Goal: Task Accomplishment & Management: Manage account settings

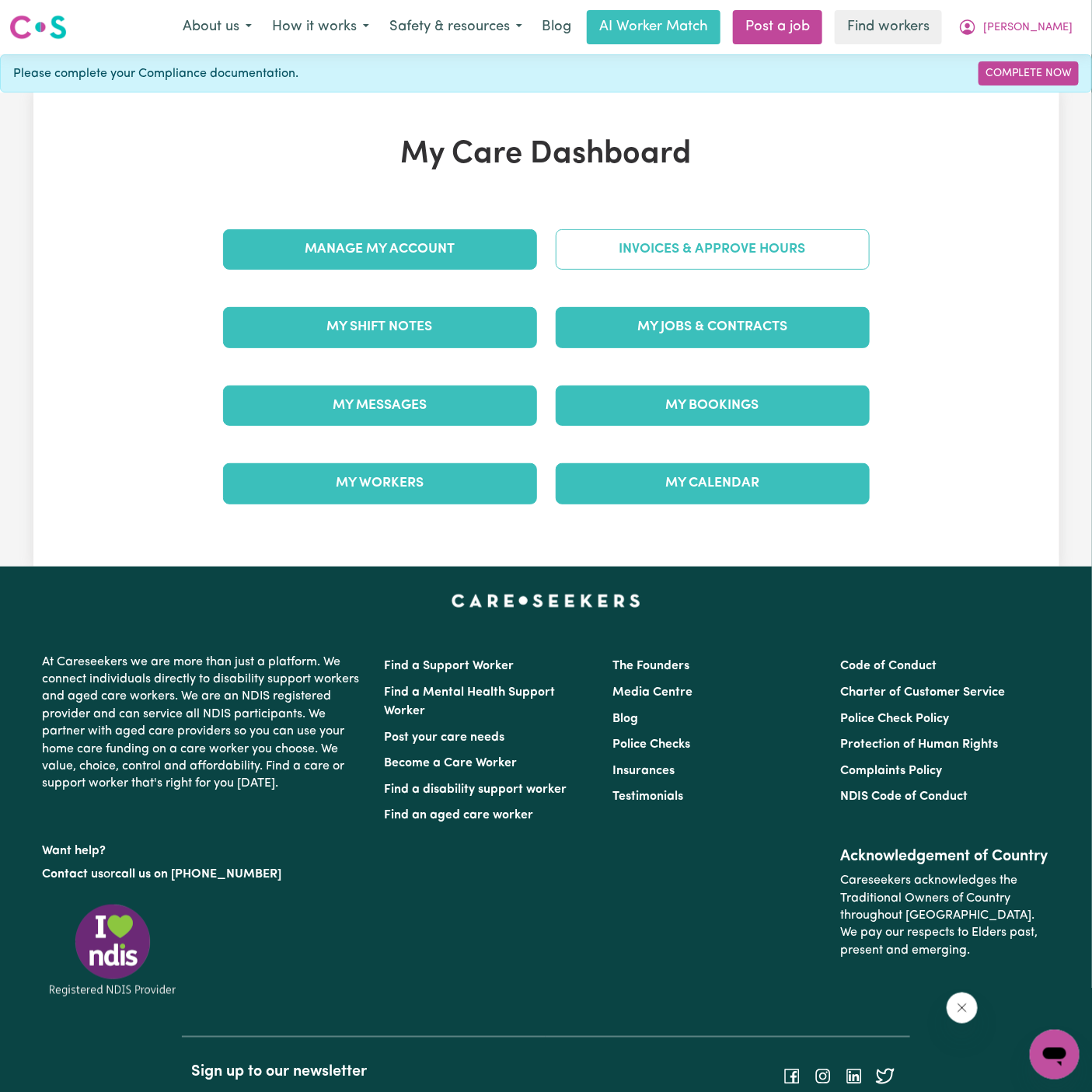
click at [693, 245] on link "Invoices & Approve Hours" at bounding box center [712, 249] width 314 height 40
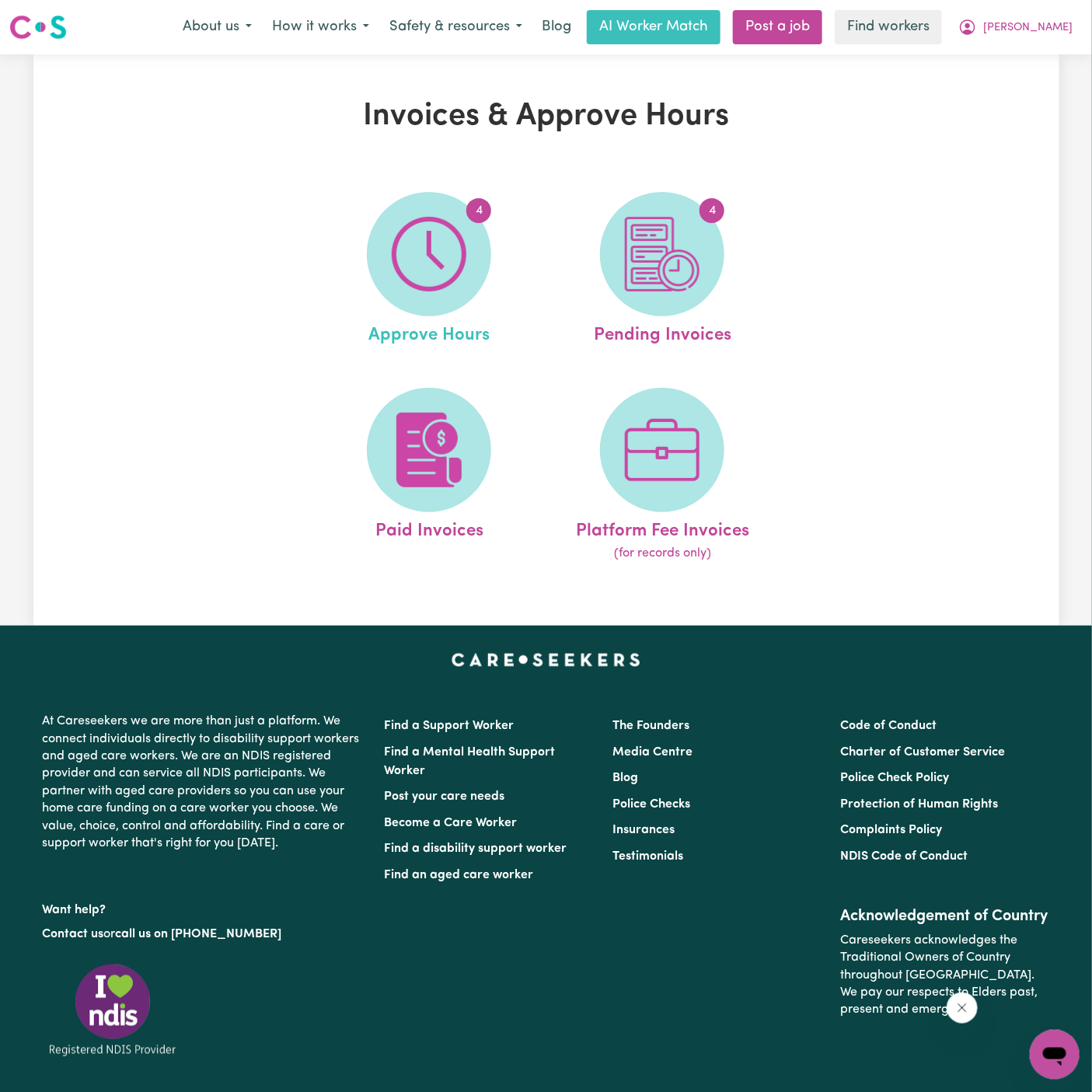
click at [511, 278] on link "4 Approve Hours" at bounding box center [429, 270] width 224 height 157
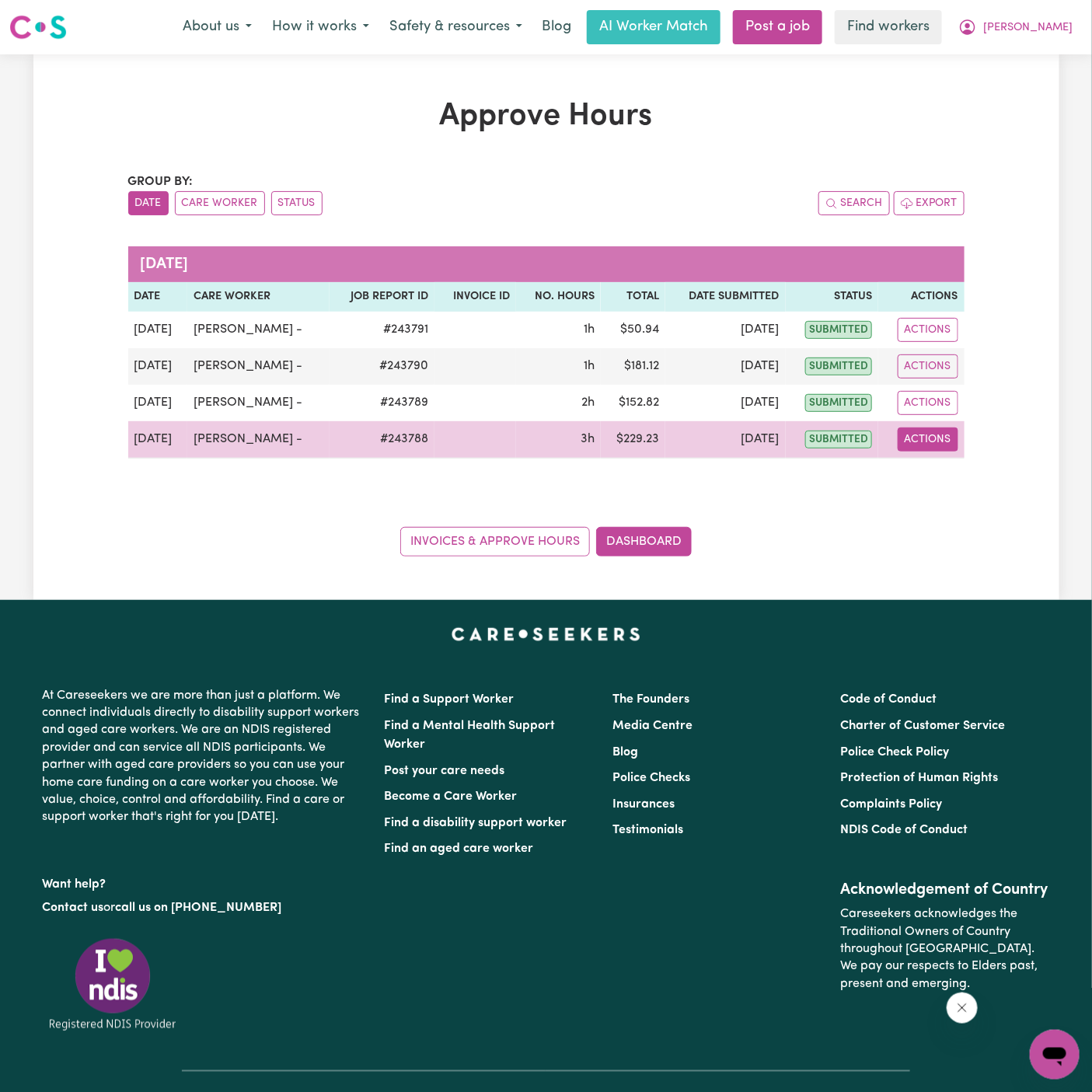
click at [932, 436] on button "Actions" at bounding box center [928, 439] width 61 height 24
click at [965, 456] on div "View Job Report" at bounding box center [968, 474] width 134 height 45
click at [973, 472] on link "View Job Report" at bounding box center [968, 475] width 133 height 31
select select "pm"
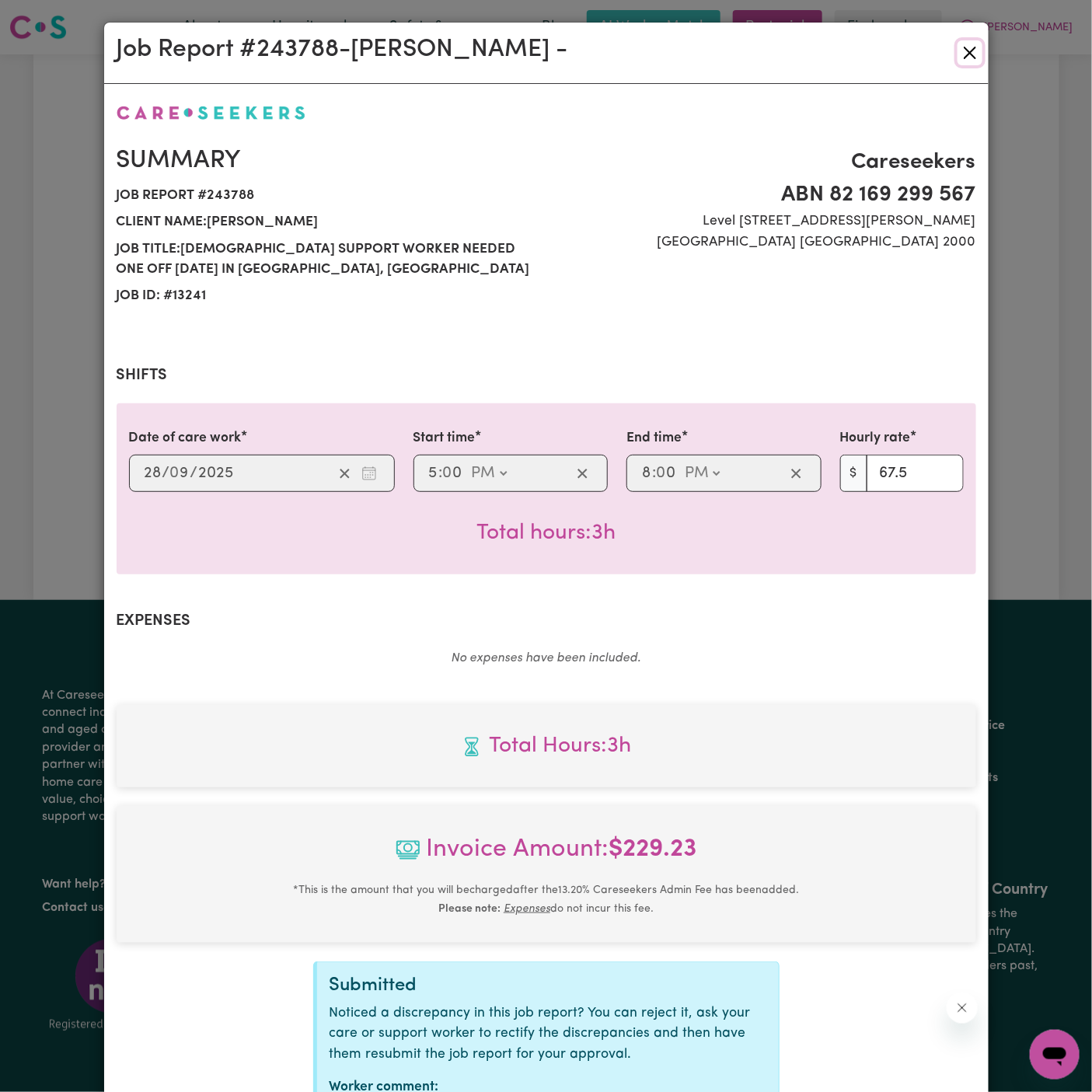
click at [972, 62] on button "Close" at bounding box center [970, 53] width 25 height 25
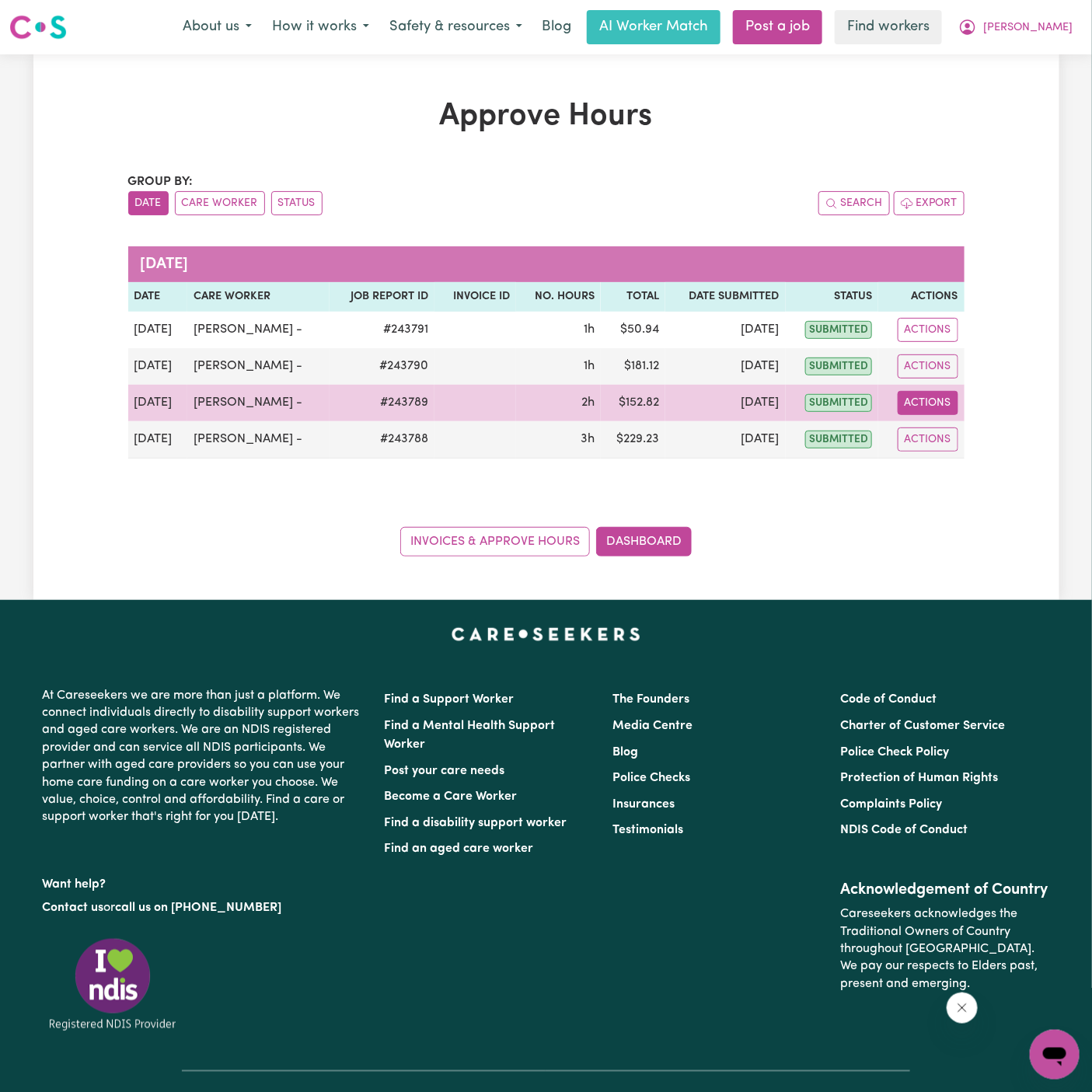
click at [911, 402] on button "Actions" at bounding box center [928, 403] width 61 height 24
click at [946, 446] on link "View Job Report" at bounding box center [968, 438] width 133 height 31
select select "pm"
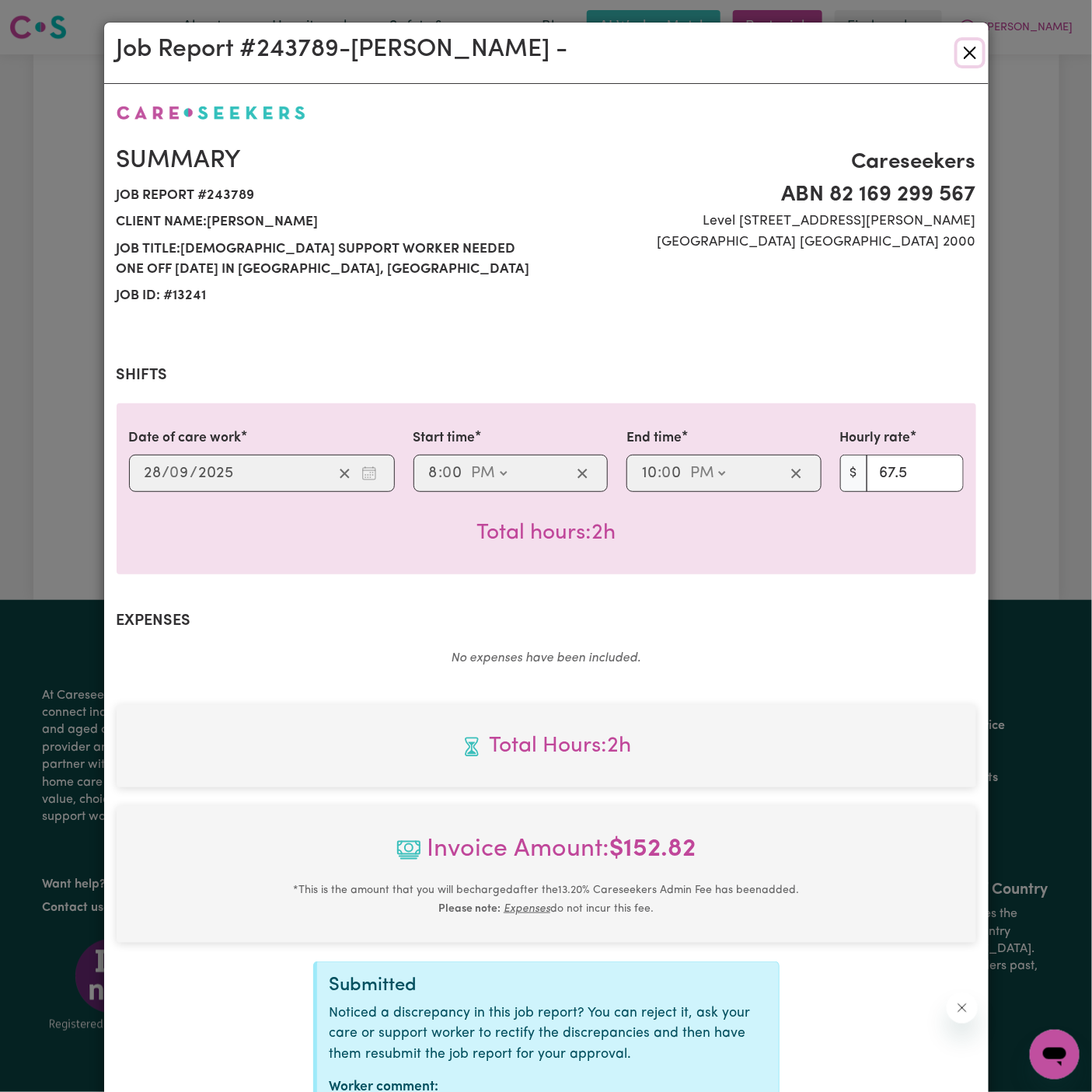
click at [972, 43] on button "Close" at bounding box center [970, 53] width 25 height 25
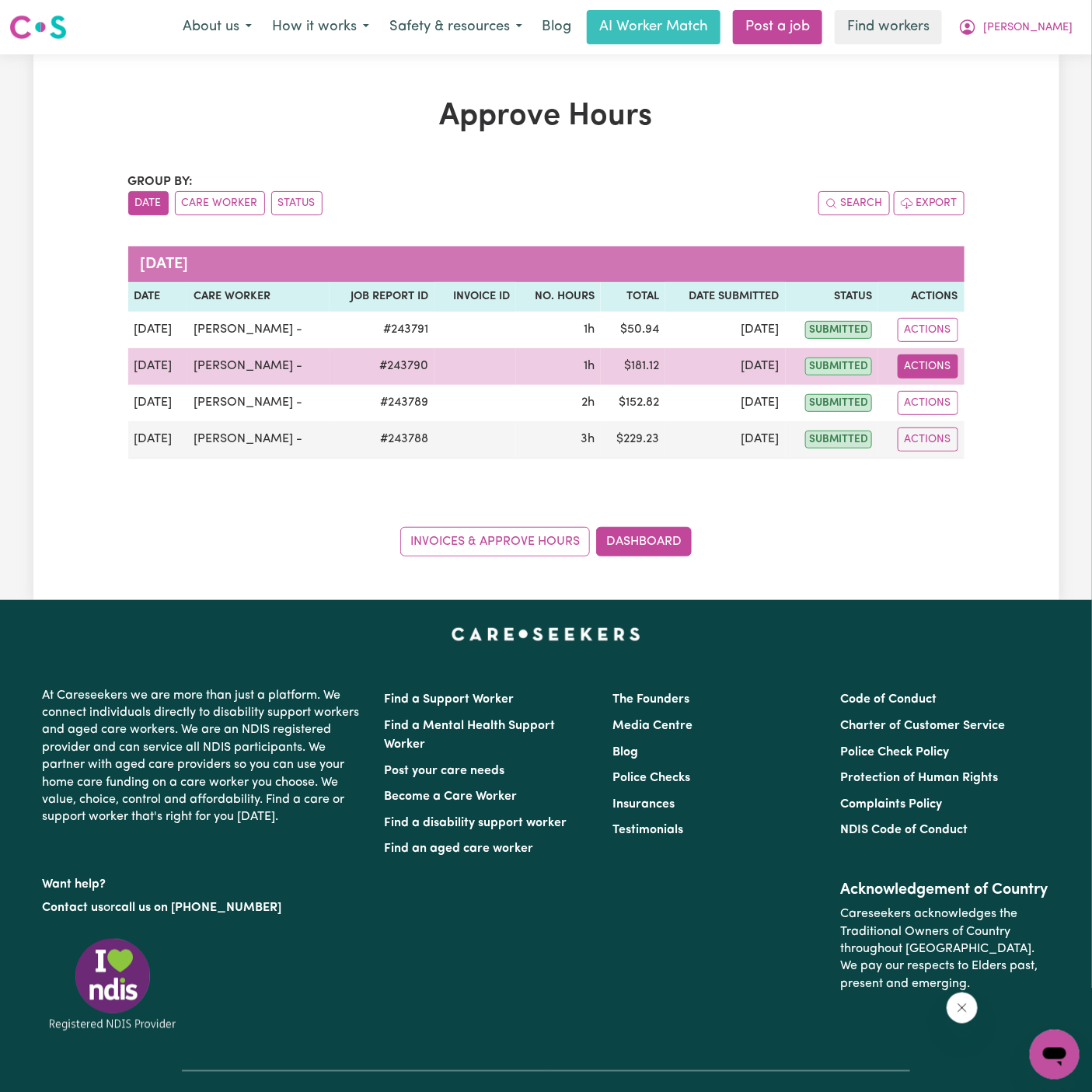
click at [923, 369] on button "Actions" at bounding box center [928, 366] width 61 height 24
click at [950, 400] on link "View Job Report" at bounding box center [968, 402] width 133 height 31
select select "pm"
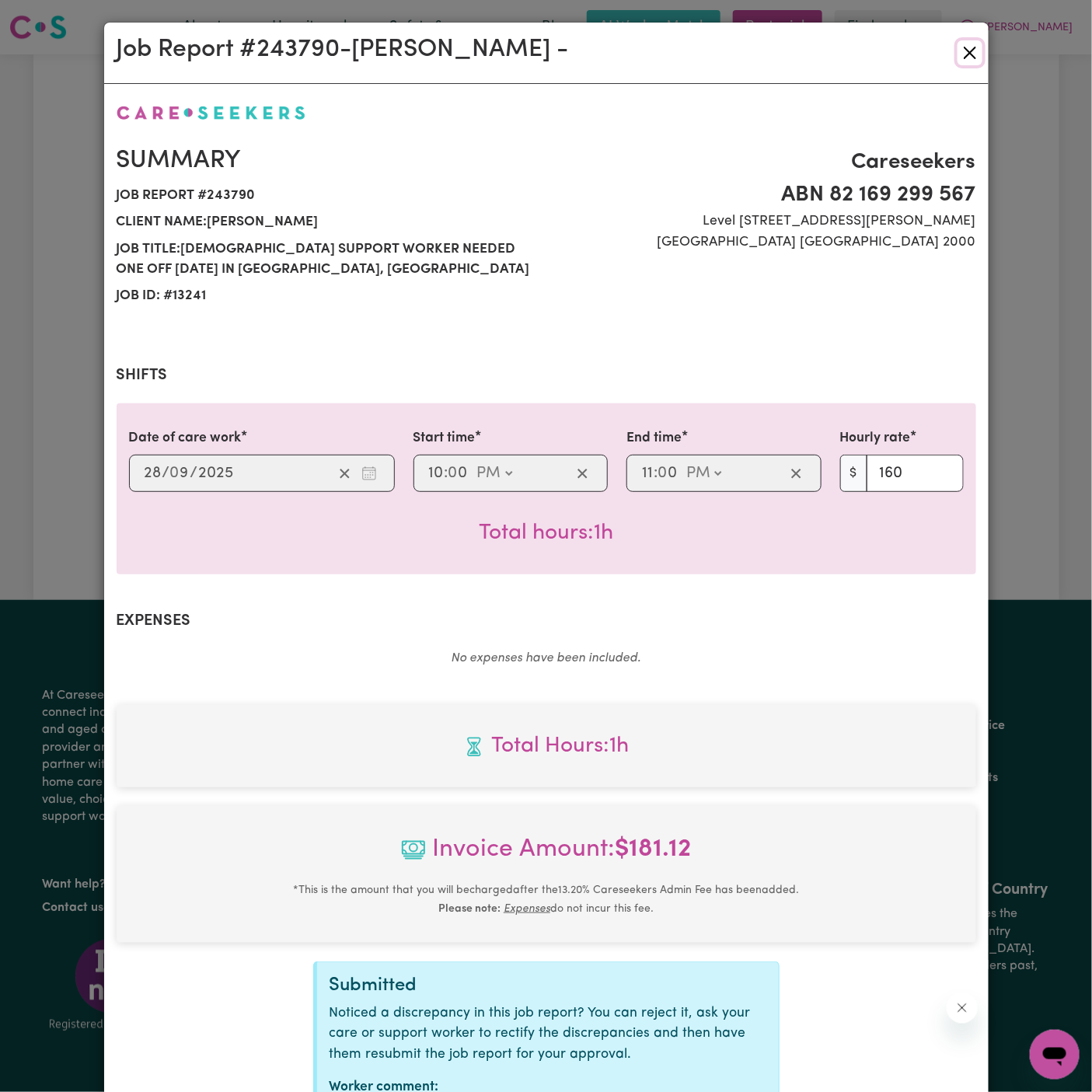
click at [967, 60] on button "Close" at bounding box center [970, 53] width 25 height 25
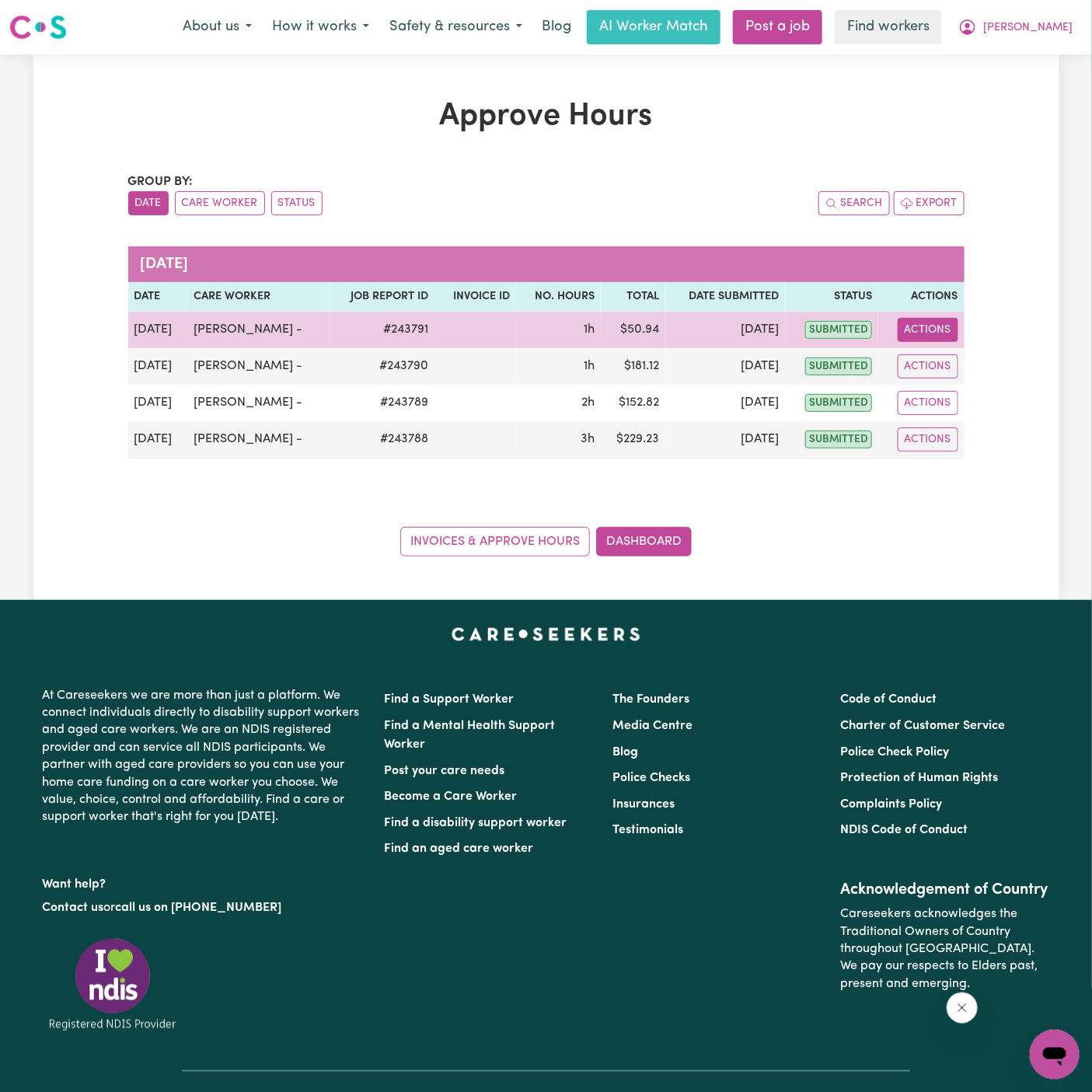
click at [940, 328] on button "Actions" at bounding box center [928, 329] width 61 height 24
click at [946, 353] on link "View Job Report" at bounding box center [968, 366] width 133 height 31
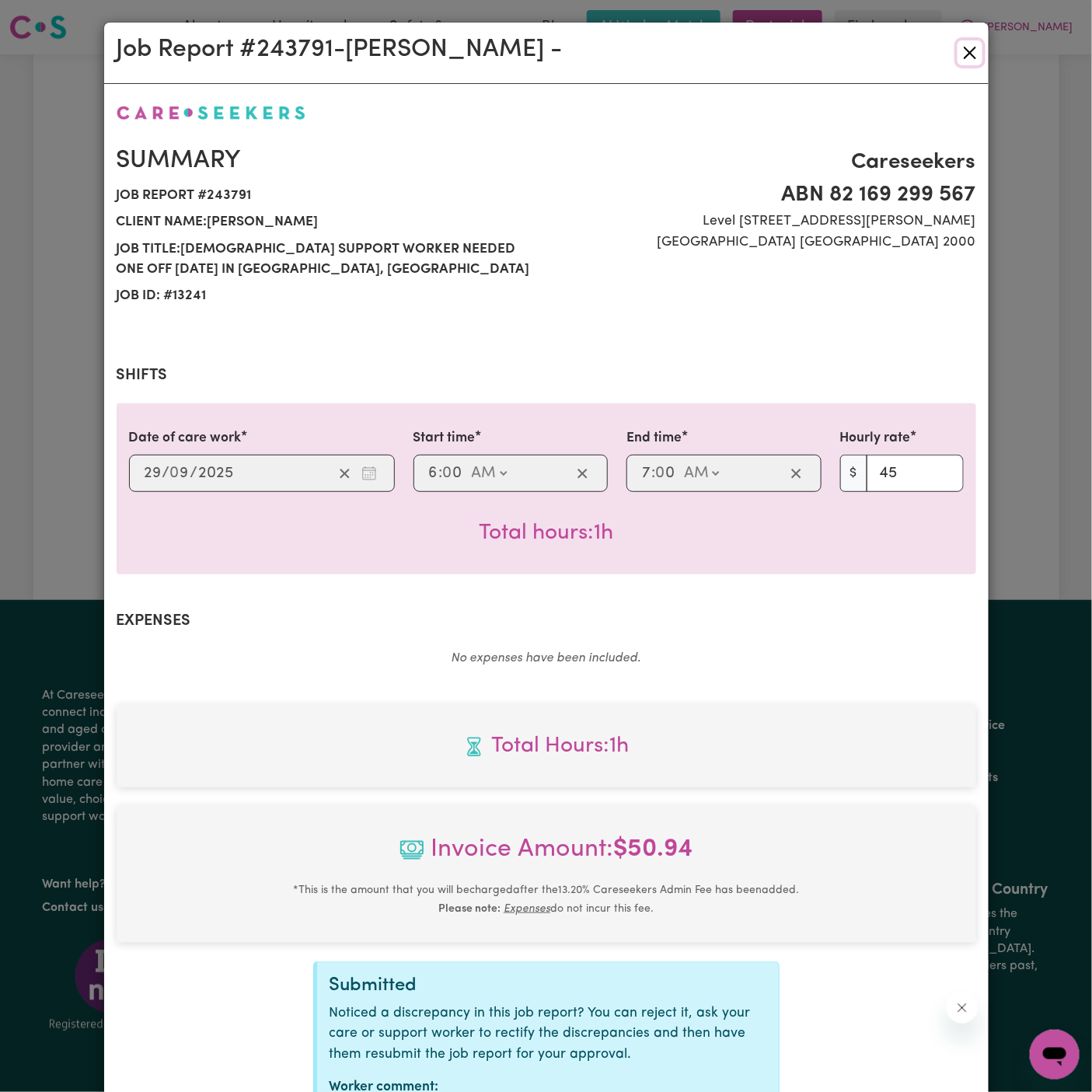
click at [966, 54] on button "Close" at bounding box center [970, 53] width 25 height 25
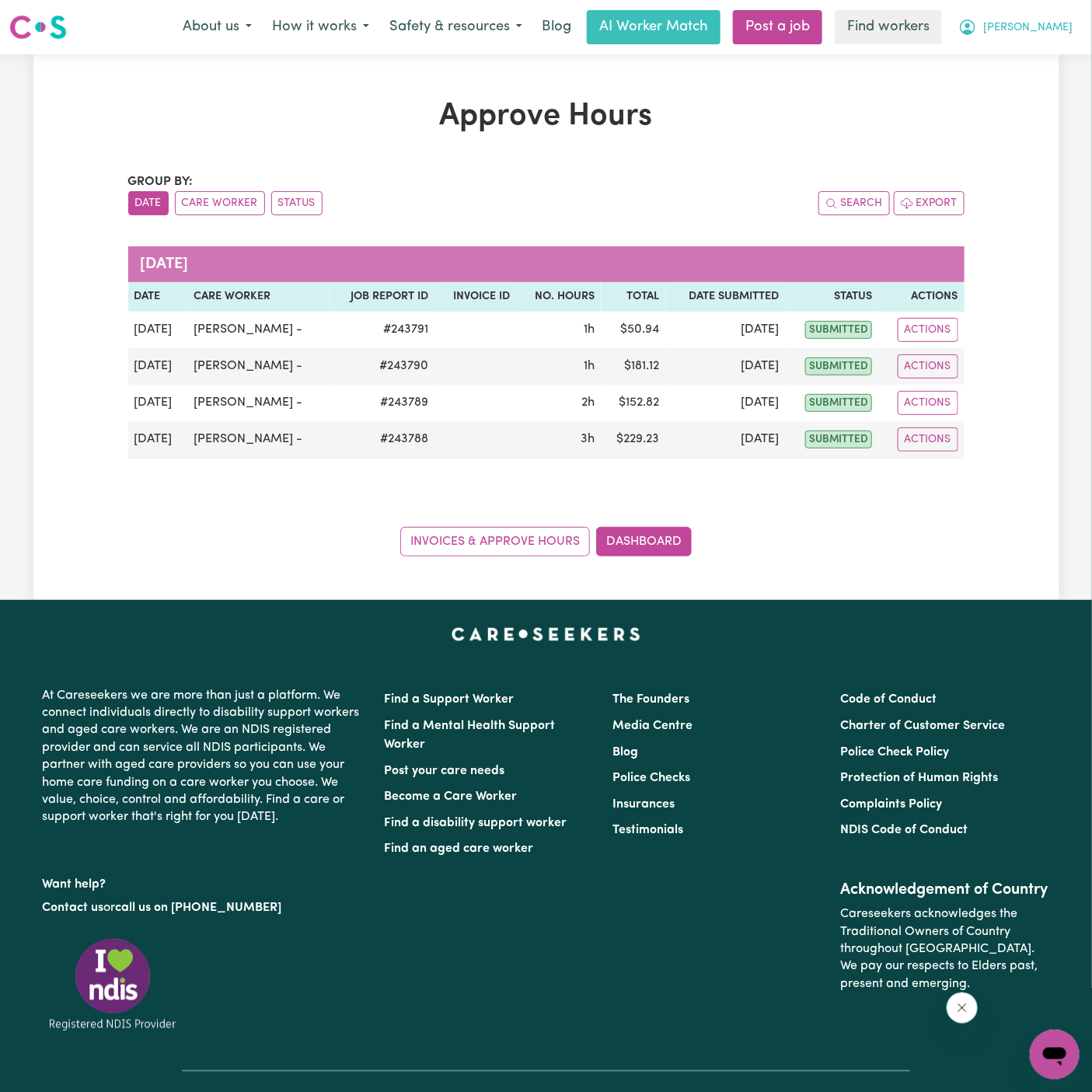
click at [1059, 21] on span "[PERSON_NAME]" at bounding box center [1028, 28] width 90 height 17
click at [1055, 48] on link "My Dashboard" at bounding box center [1020, 61] width 123 height 30
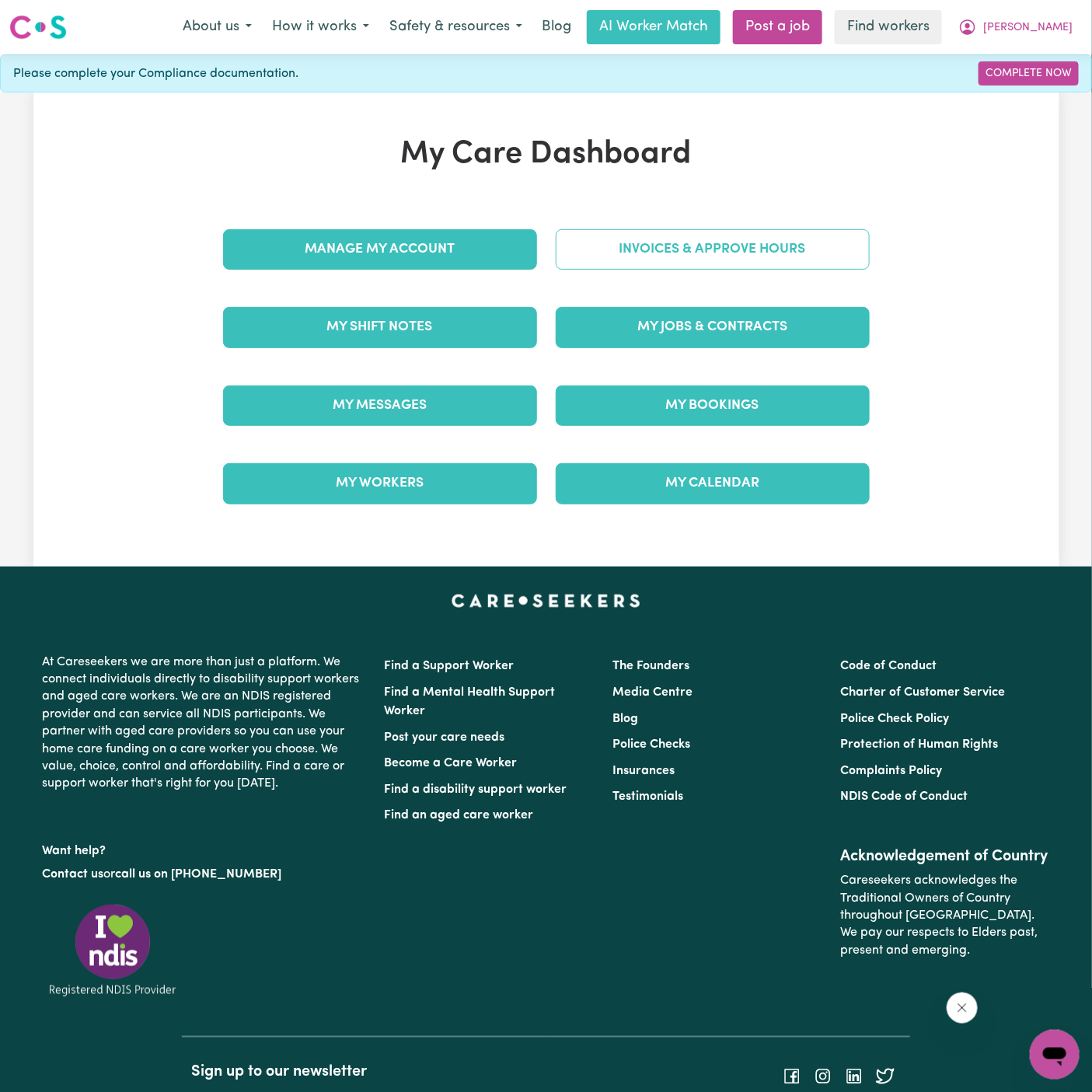
click at [652, 229] on link "Invoices & Approve Hours" at bounding box center [712, 249] width 314 height 40
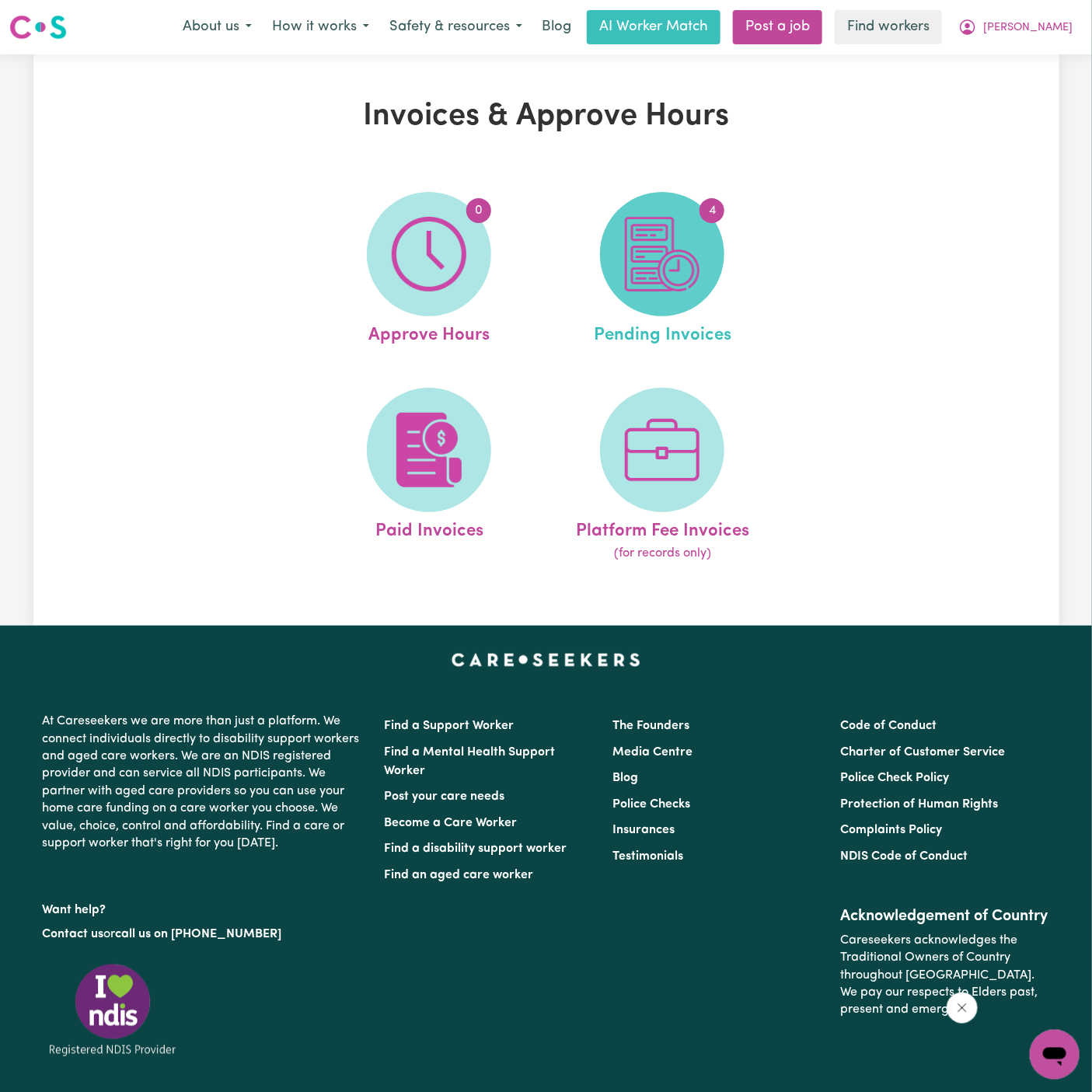
click at [660, 265] on img at bounding box center [662, 254] width 75 height 75
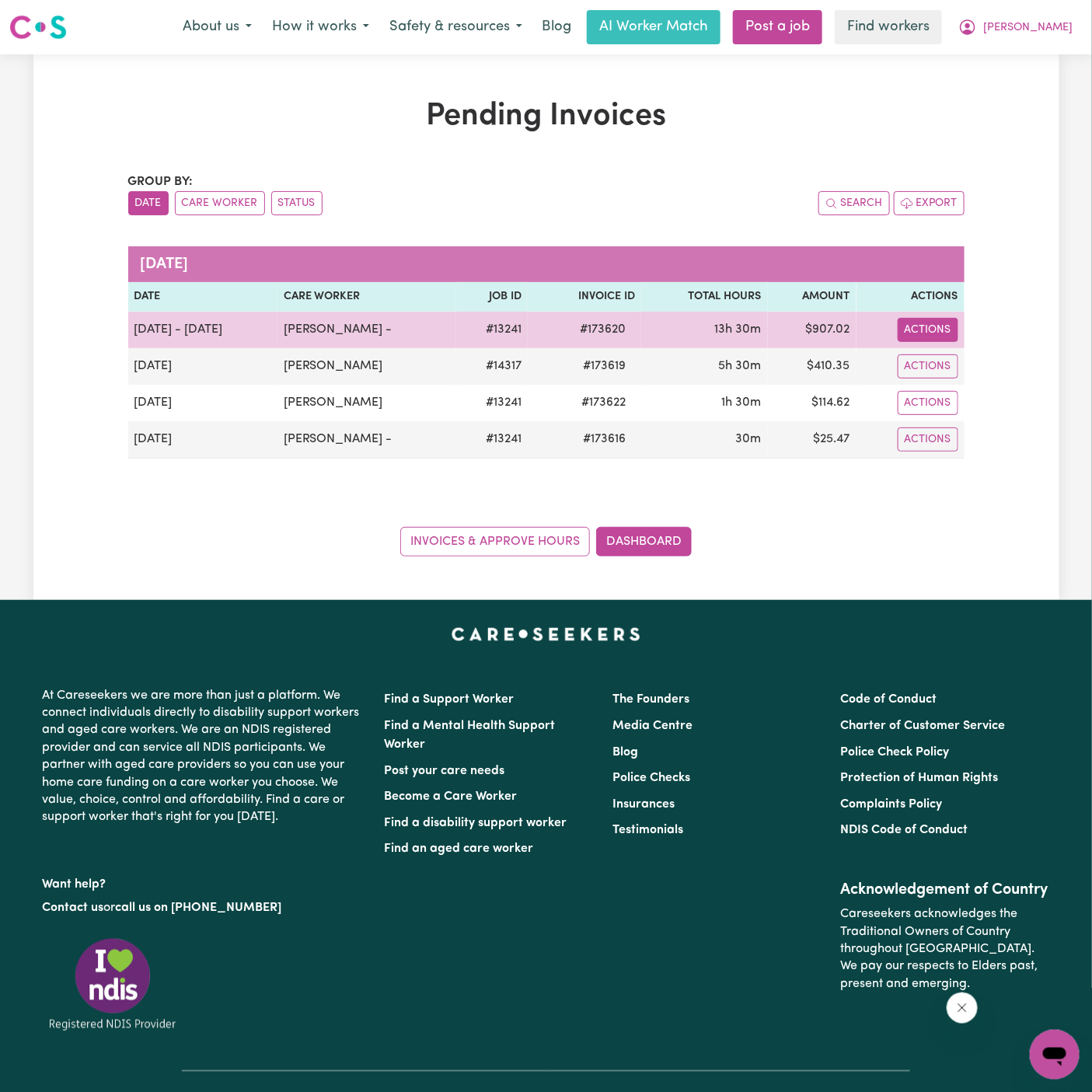
click at [945, 326] on button "Actions" at bounding box center [928, 329] width 61 height 24
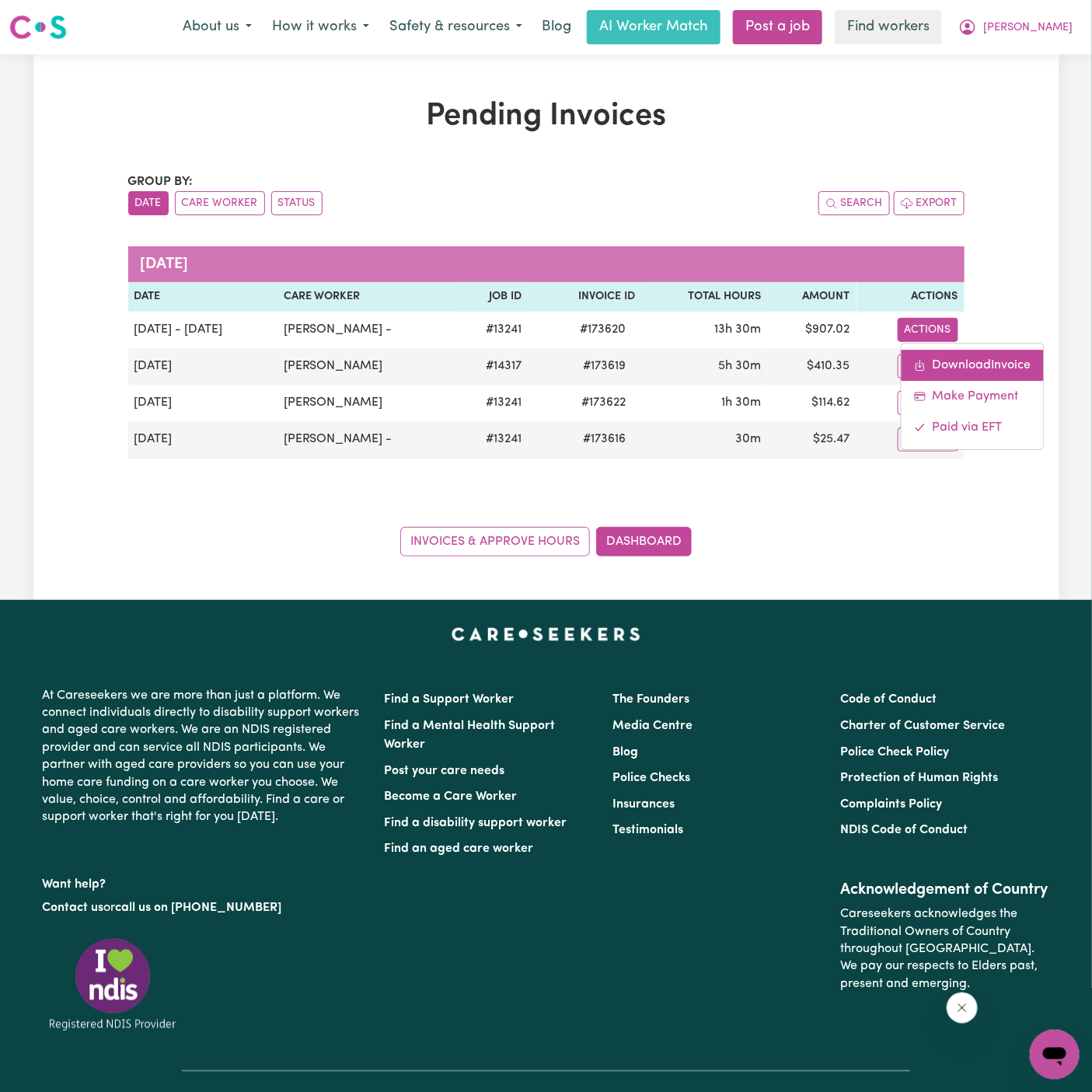
click at [968, 356] on link "Download Invoice" at bounding box center [972, 366] width 142 height 31
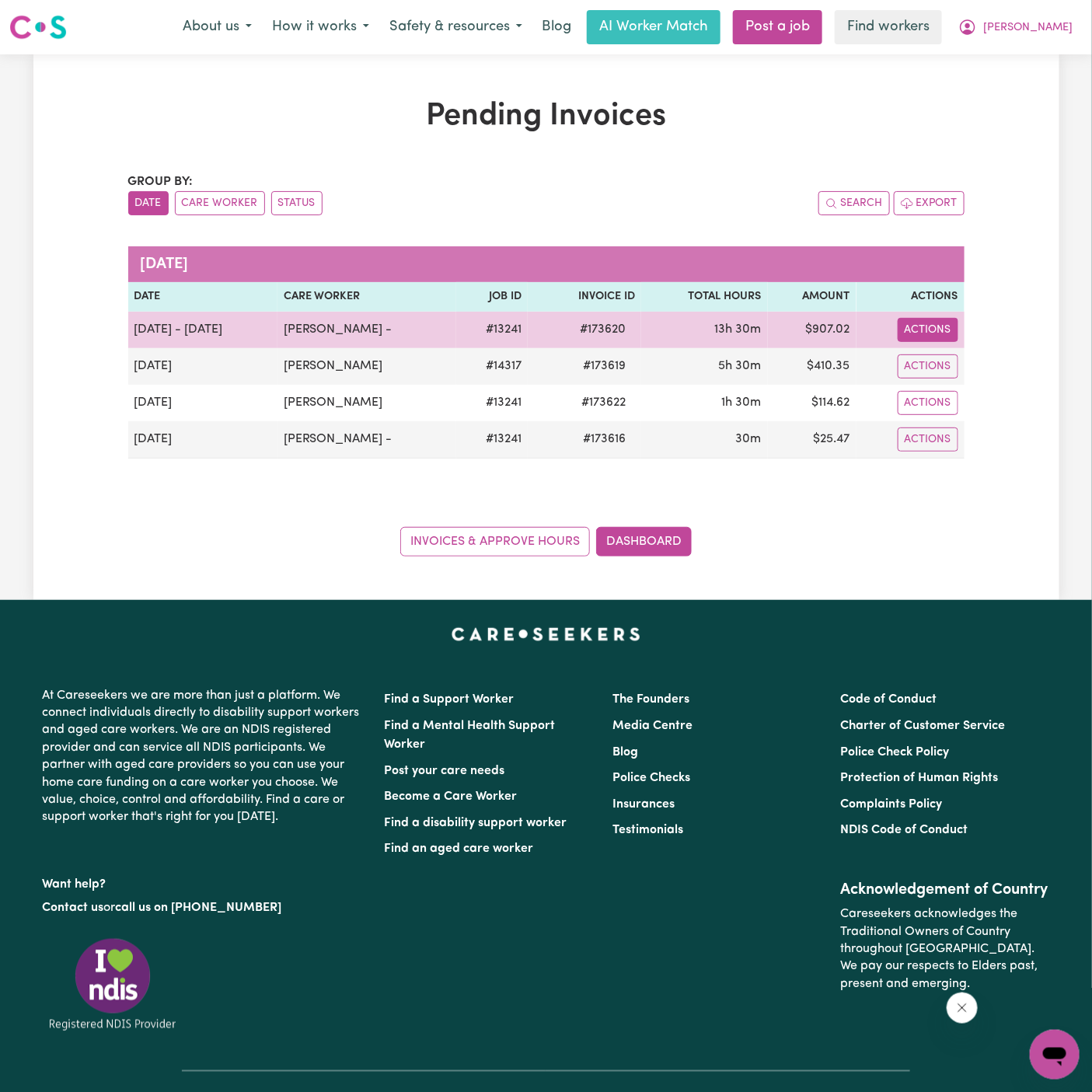
click at [930, 329] on button "Actions" at bounding box center [928, 329] width 61 height 24
click at [959, 366] on link "Download Invoice" at bounding box center [972, 366] width 142 height 31
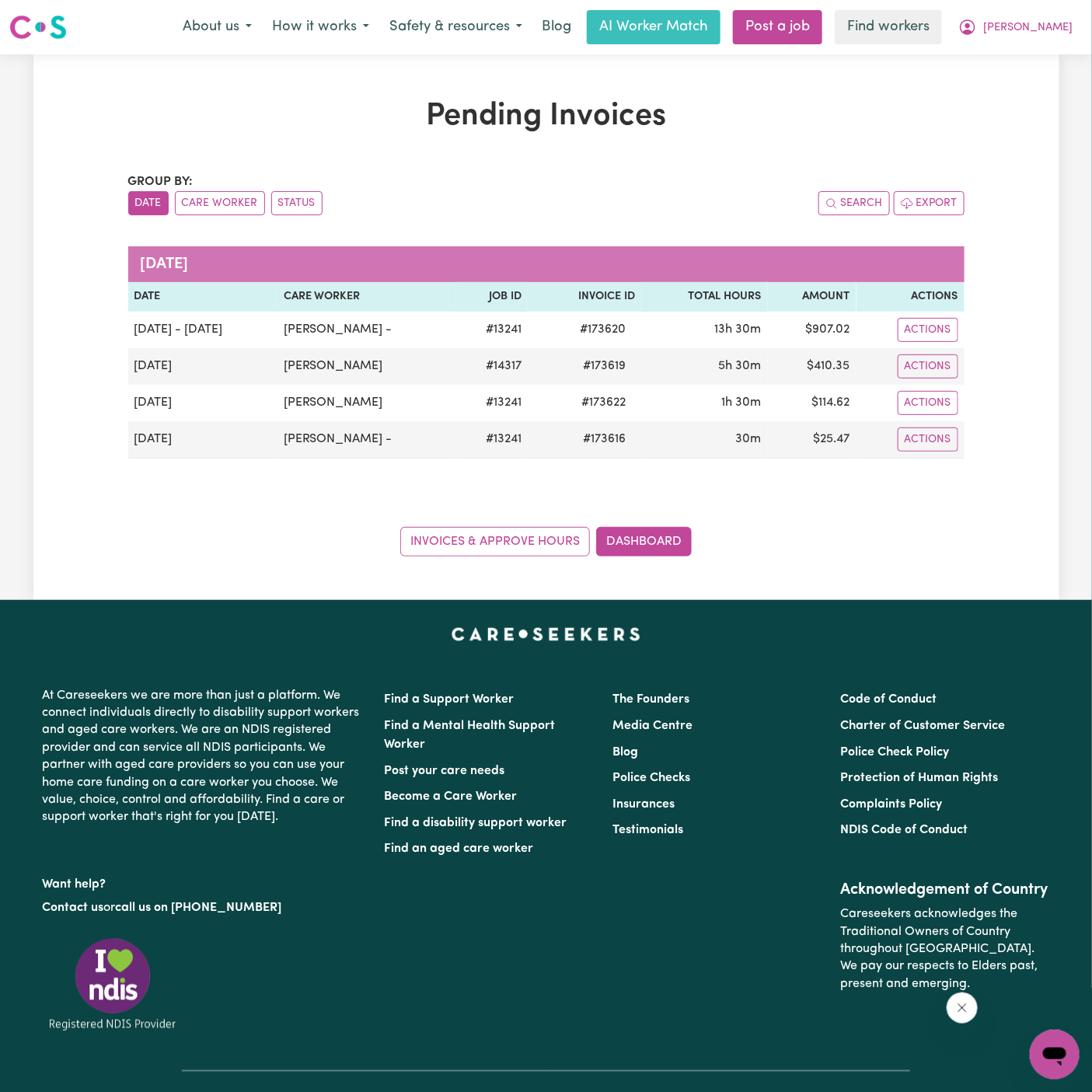
click at [1050, 7] on nav "Menu About us How it works Safety & resources Blog AI Worker Match Post a job F…" at bounding box center [546, 27] width 1092 height 54
click at [1048, 20] on button "[PERSON_NAME]" at bounding box center [1015, 27] width 134 height 33
click at [1024, 87] on link "Logout" at bounding box center [1020, 90] width 123 height 30
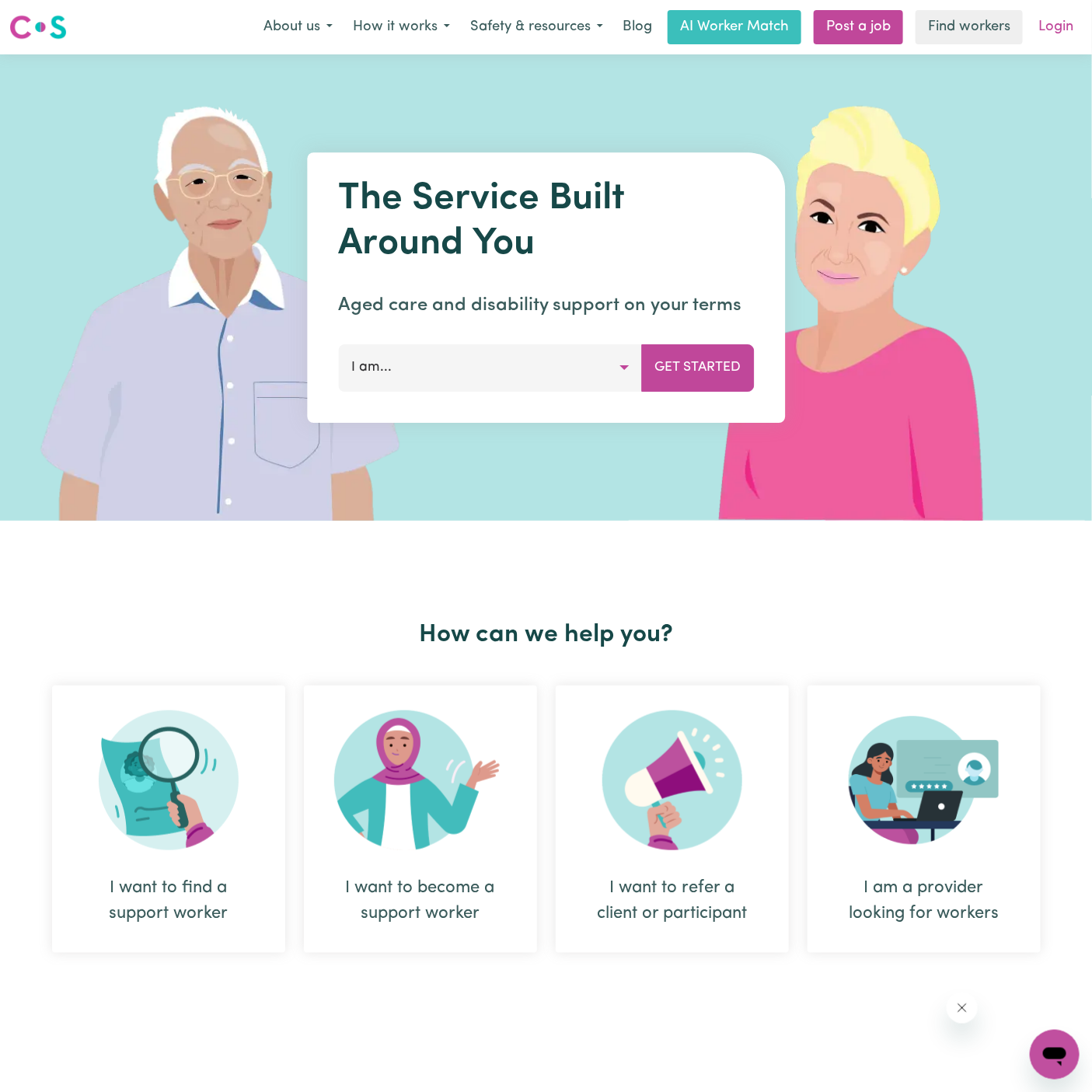
click at [1064, 18] on link "Login" at bounding box center [1055, 27] width 54 height 35
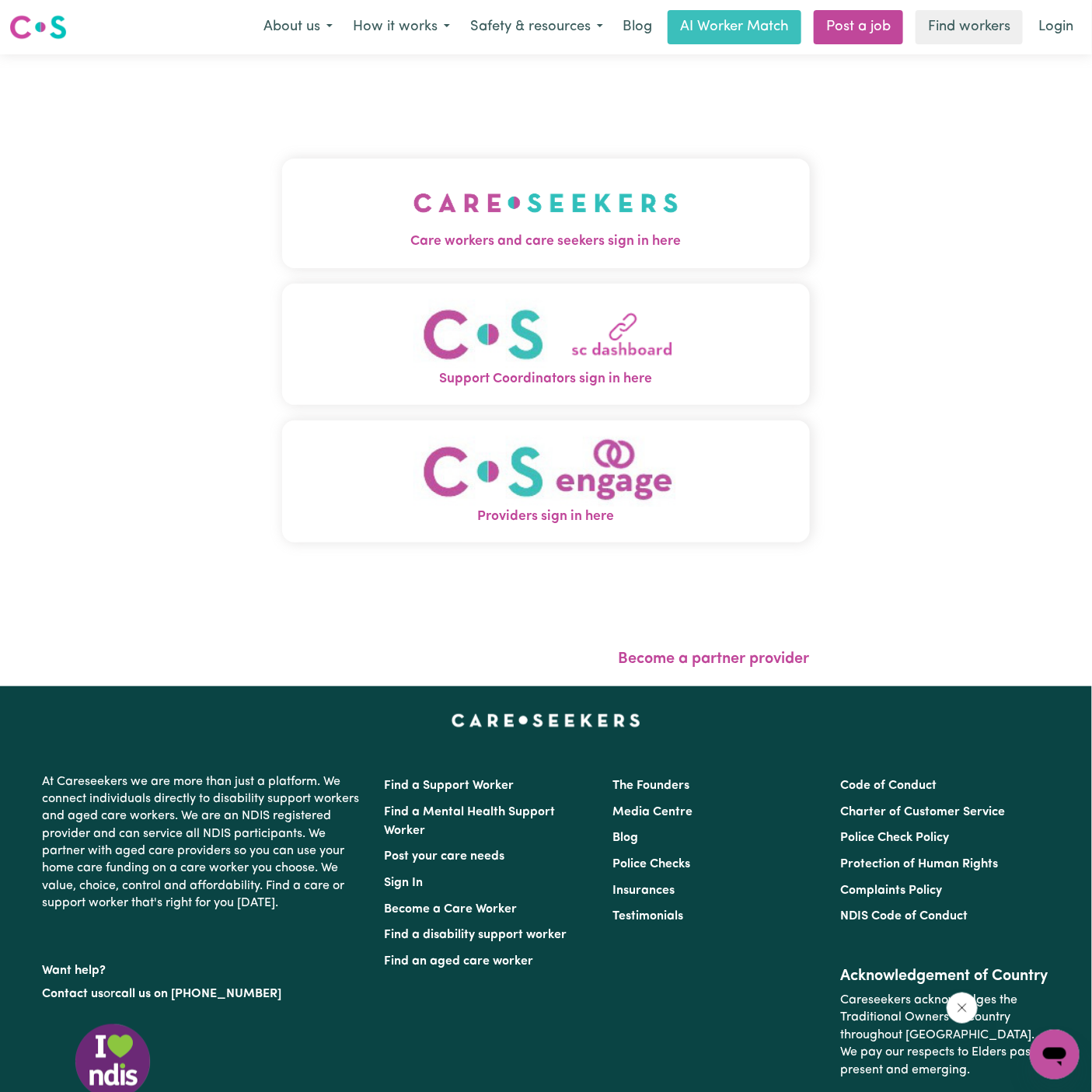
click at [497, 210] on img "Care workers and care seekers sign in here" at bounding box center [546, 203] width 265 height 58
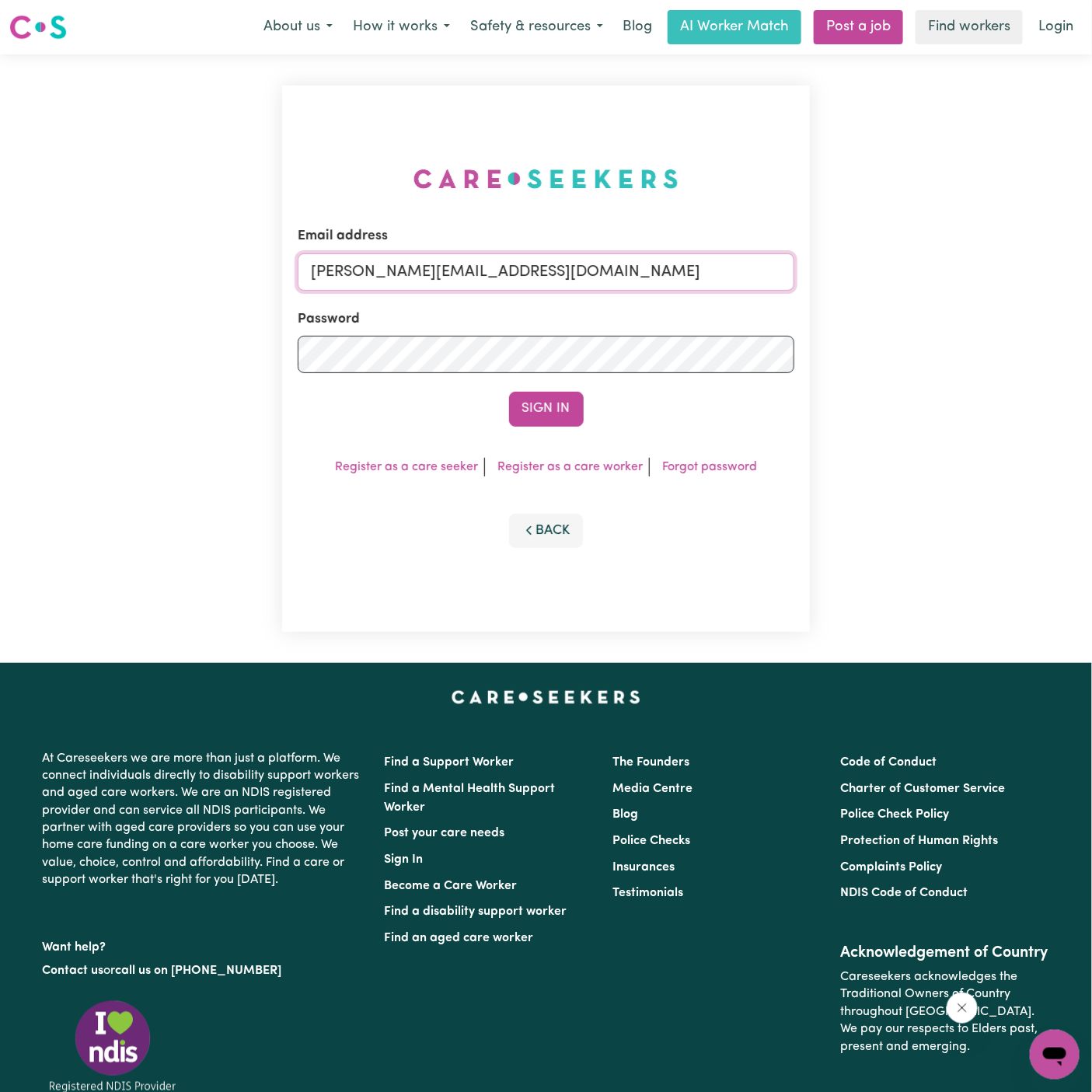
click at [572, 274] on input "[PERSON_NAME][EMAIL_ADDRESS][DOMAIN_NAME]" at bounding box center [545, 272] width 497 height 37
drag, startPoint x: 393, startPoint y: 273, endPoint x: 1174, endPoint y: 295, distance: 781.3
click at [1091, 295] on html "Menu About us How it works Safety & resources Blog AI Worker Match Post a job F…" at bounding box center [546, 648] width 1092 height 1296
type input "[EMAIL_ADDRESS][DOMAIN_NAME]"
click at [575, 406] on button "Sign In" at bounding box center [546, 409] width 75 height 35
